Goal: Book appointment/travel/reservation

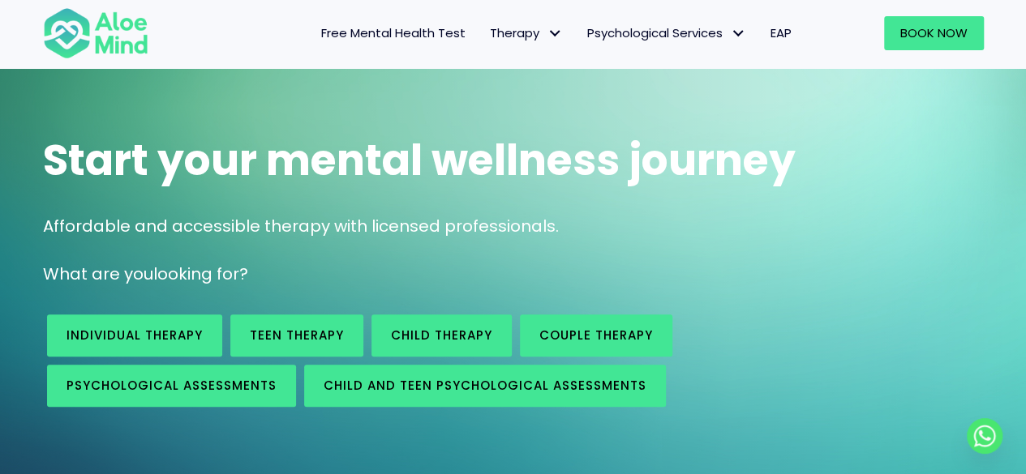
scroll to position [162, 0]
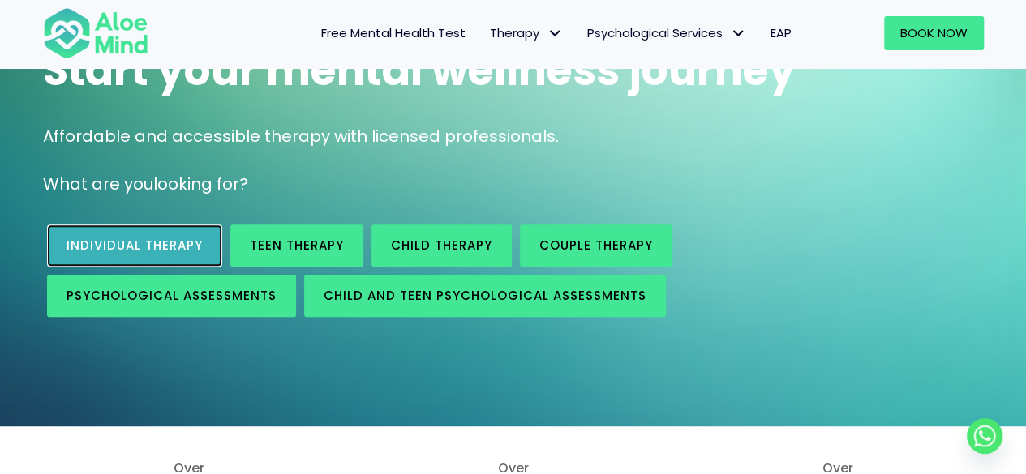
click at [167, 254] on link "Individual therapy" at bounding box center [134, 246] width 175 height 42
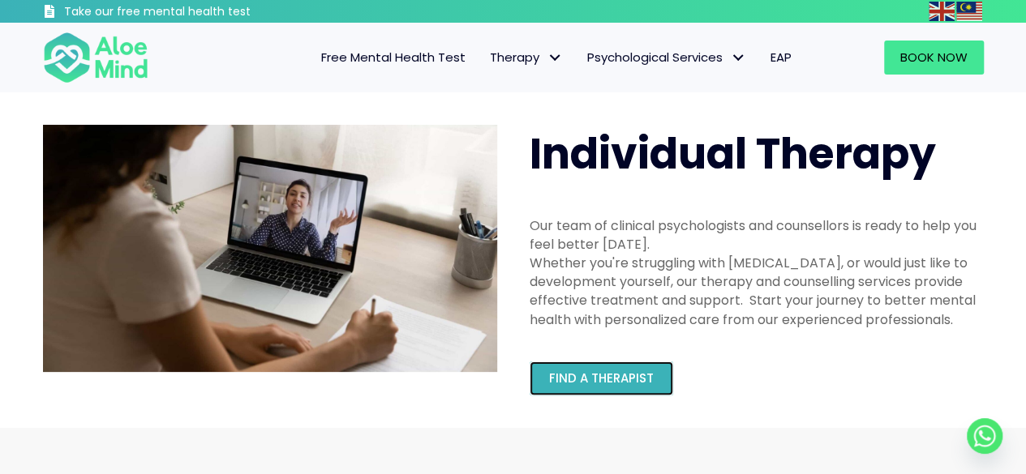
click at [646, 382] on span "Find a therapist" at bounding box center [601, 378] width 105 height 17
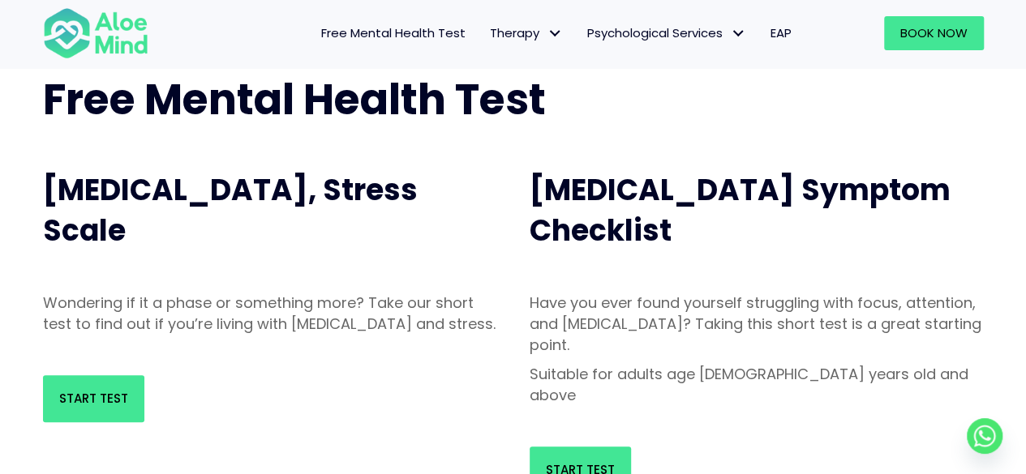
scroll to position [81, 0]
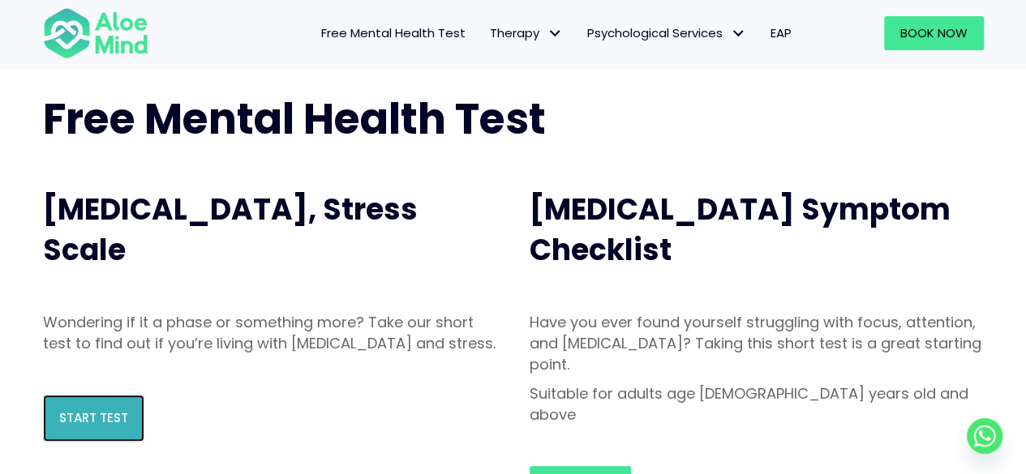
click at [75, 442] on link "Start Test" at bounding box center [93, 418] width 101 height 47
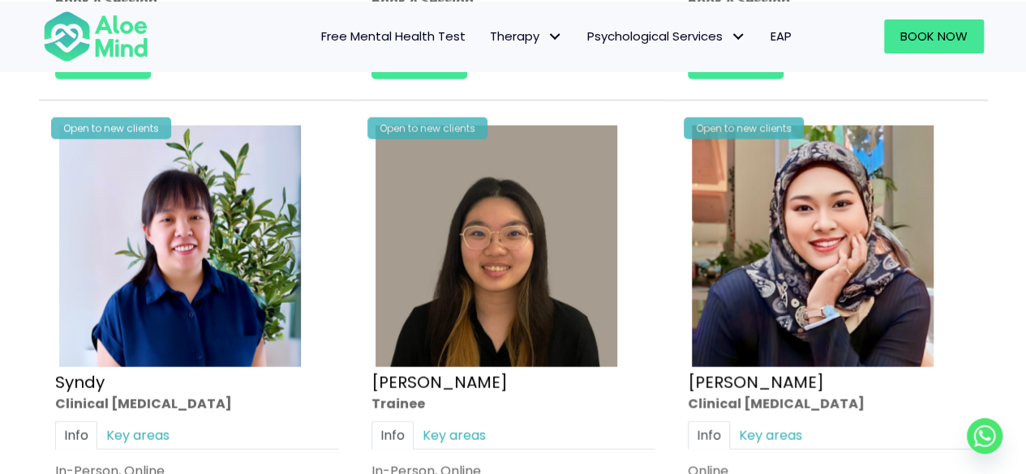
scroll to position [5434, 0]
